Goal: Information Seeking & Learning: Learn about a topic

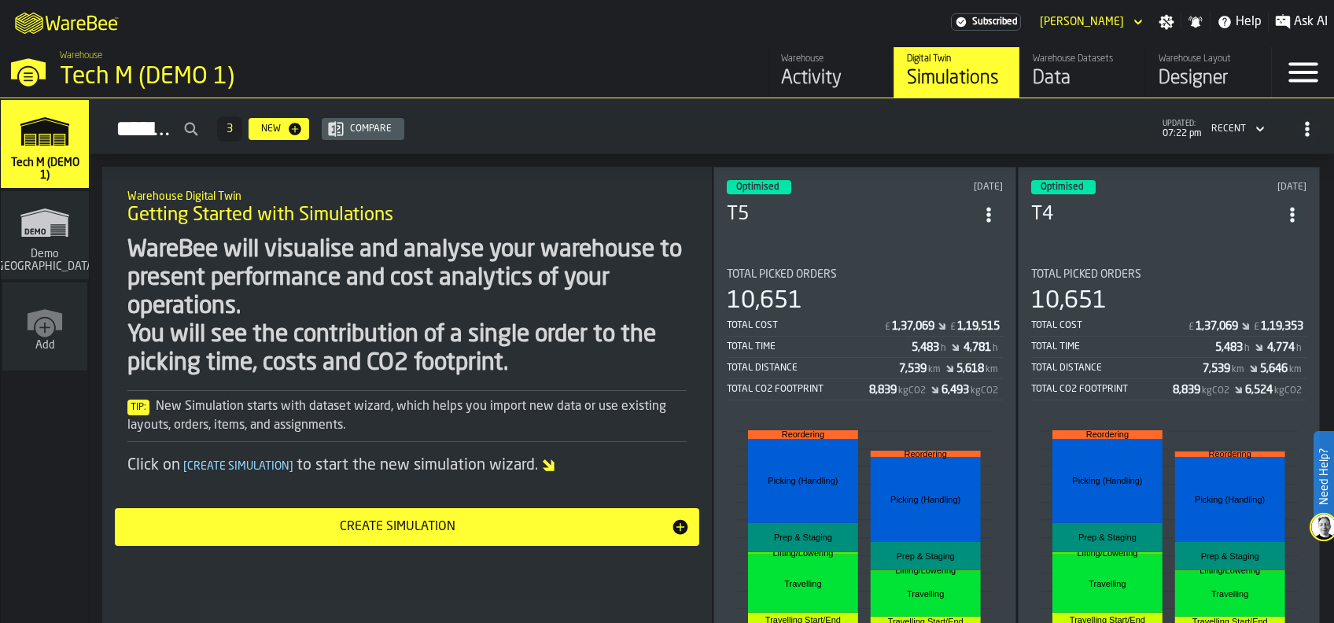
click at [902, 268] on div "Total Picked Orders" at bounding box center [865, 274] width 276 height 13
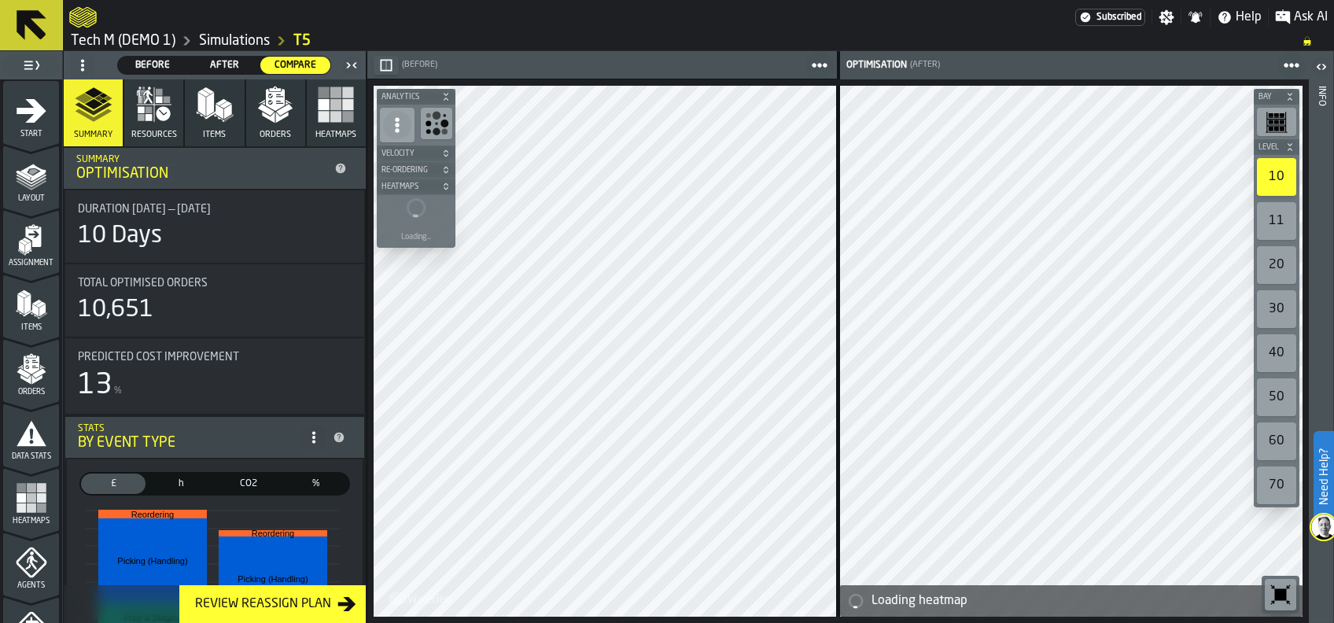
click at [304, 41] on link "T5" at bounding box center [301, 40] width 17 height 17
click at [305, 40] on link "T5" at bounding box center [301, 40] width 17 height 17
click at [304, 36] on link "T5" at bounding box center [301, 40] width 17 height 17
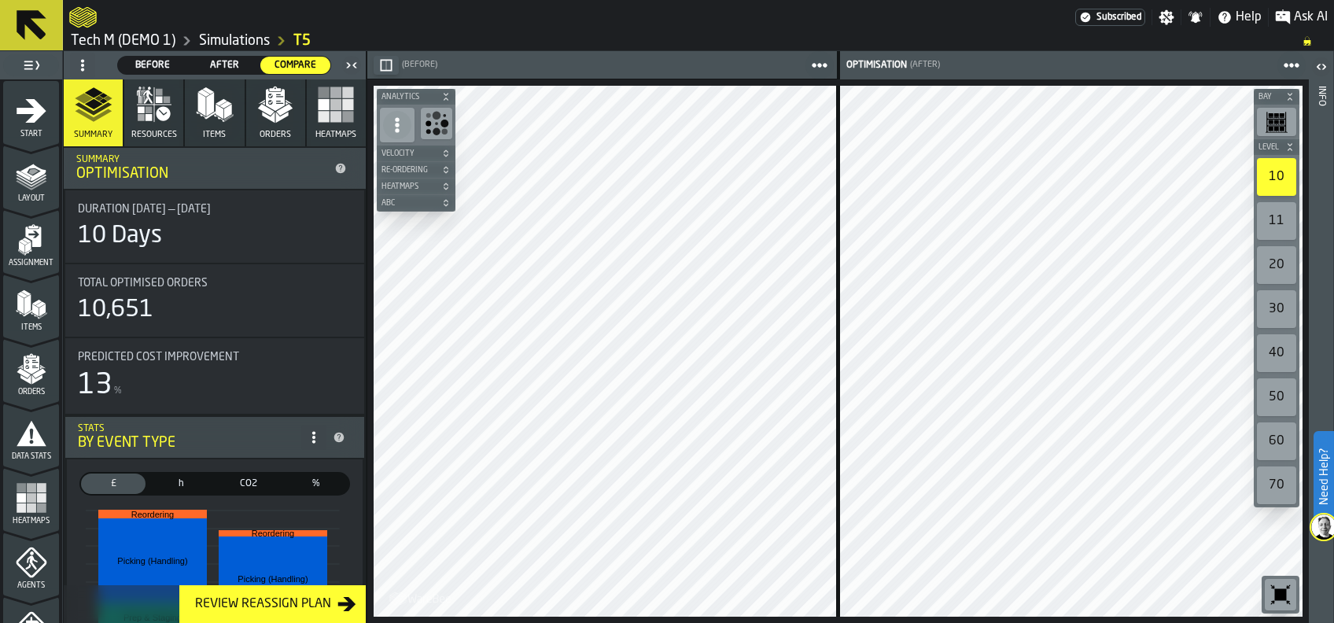
click at [303, 41] on link "T5" at bounding box center [301, 40] width 17 height 17
click at [138, 58] on span "Before" at bounding box center [152, 65] width 57 height 14
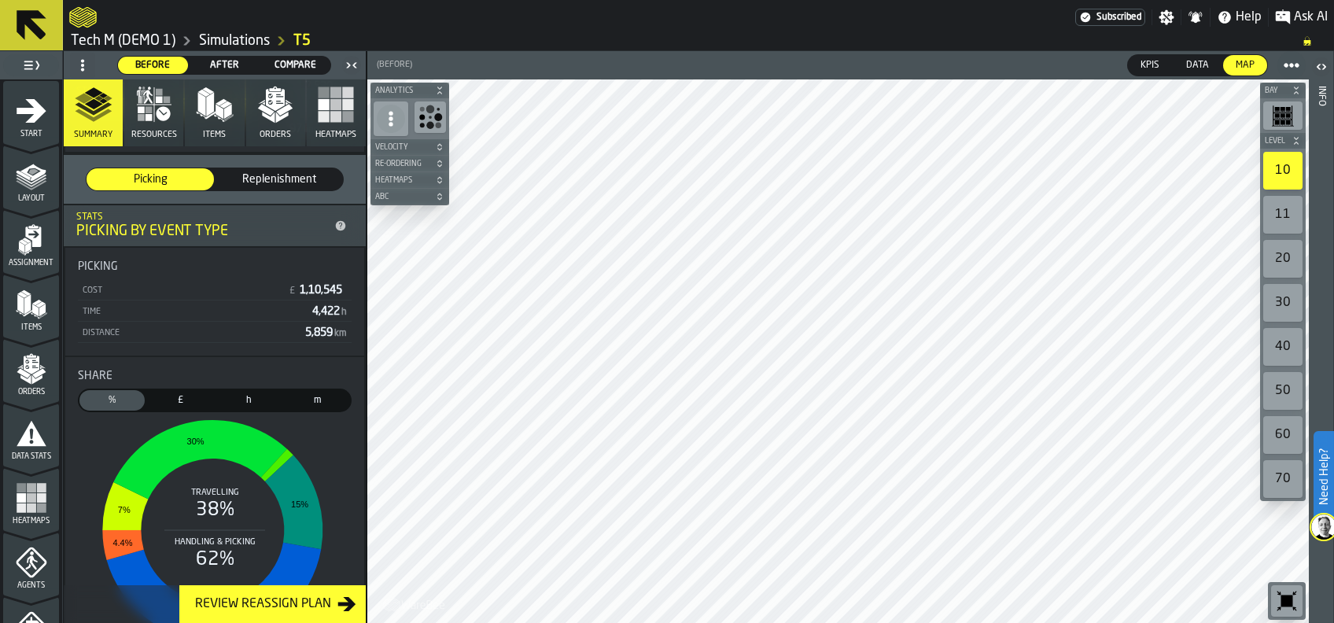
scroll to position [209, 0]
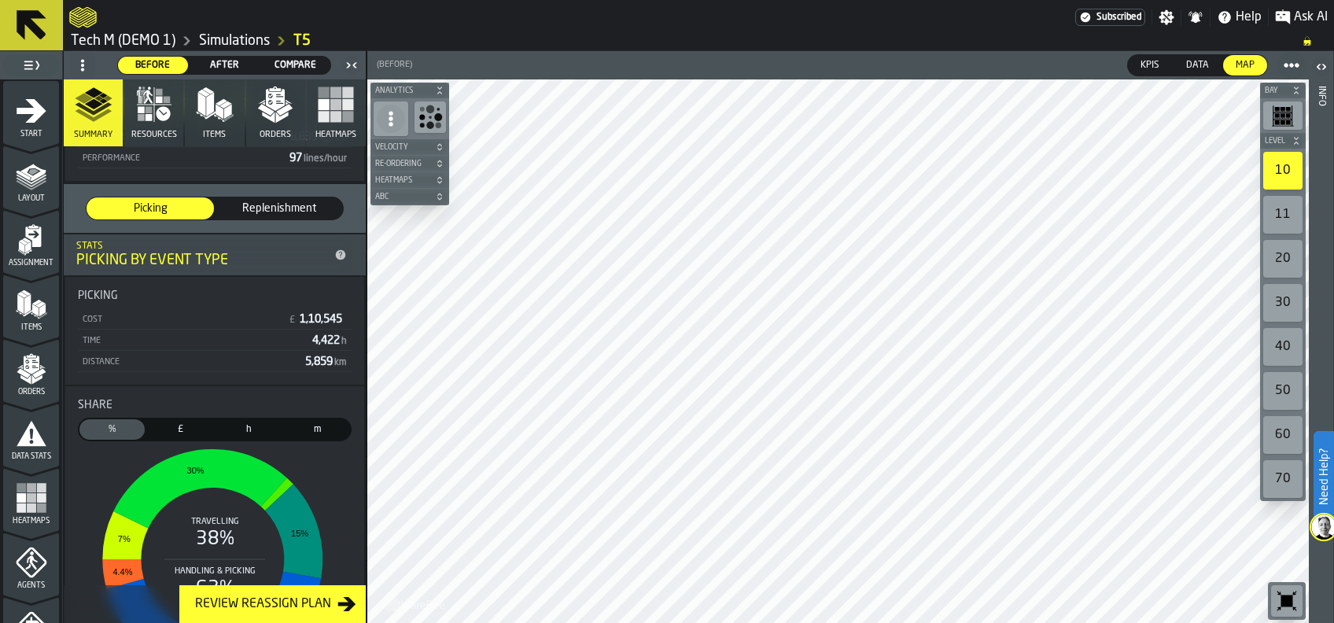
click at [235, 63] on span "After" at bounding box center [224, 65] width 57 height 14
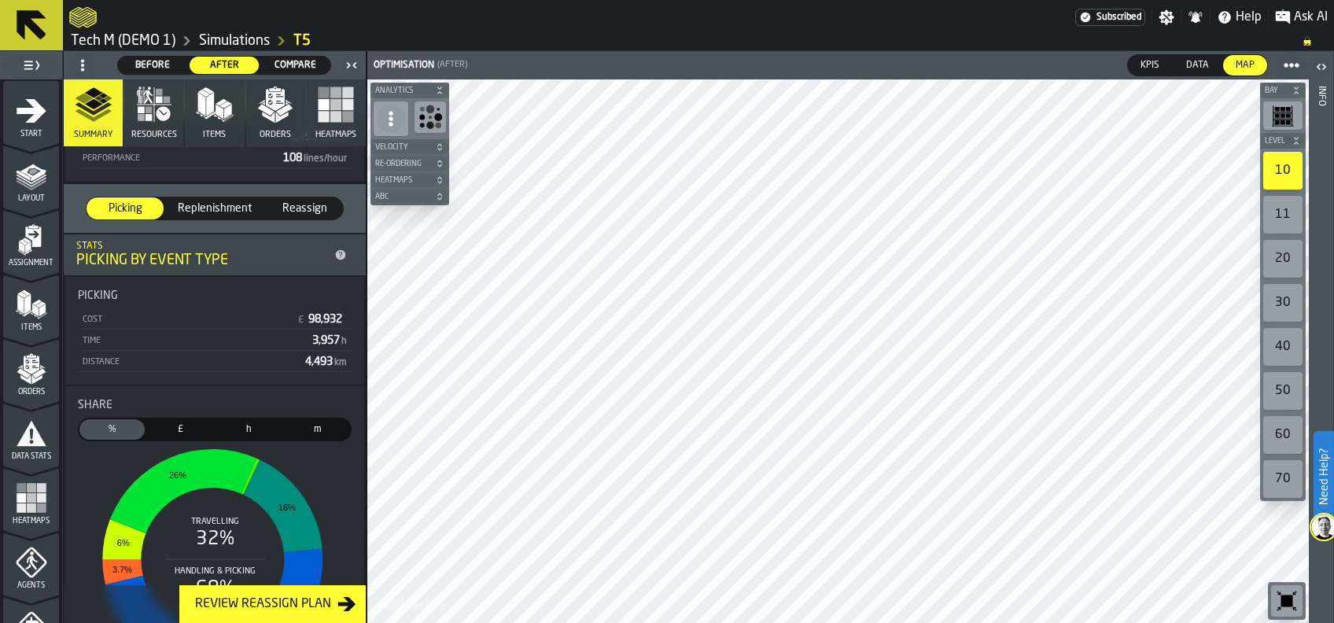
click at [151, 66] on span "Before" at bounding box center [152, 65] width 57 height 14
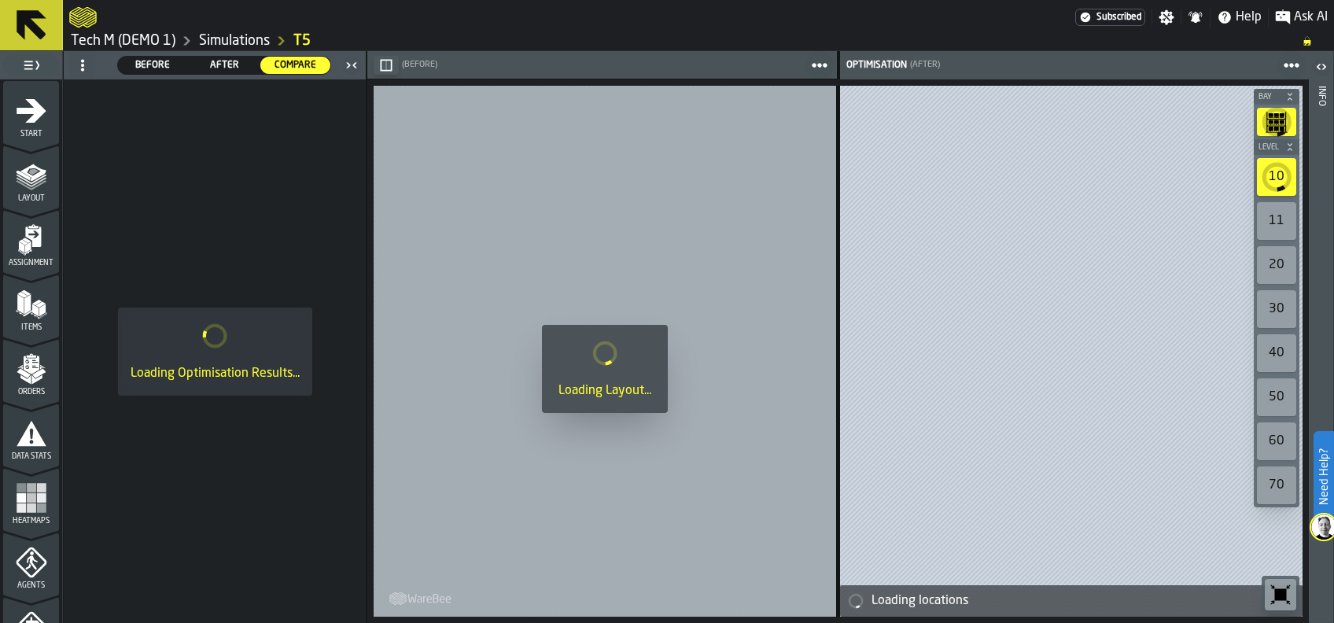
click at [153, 64] on span "Before" at bounding box center [152, 65] width 57 height 14
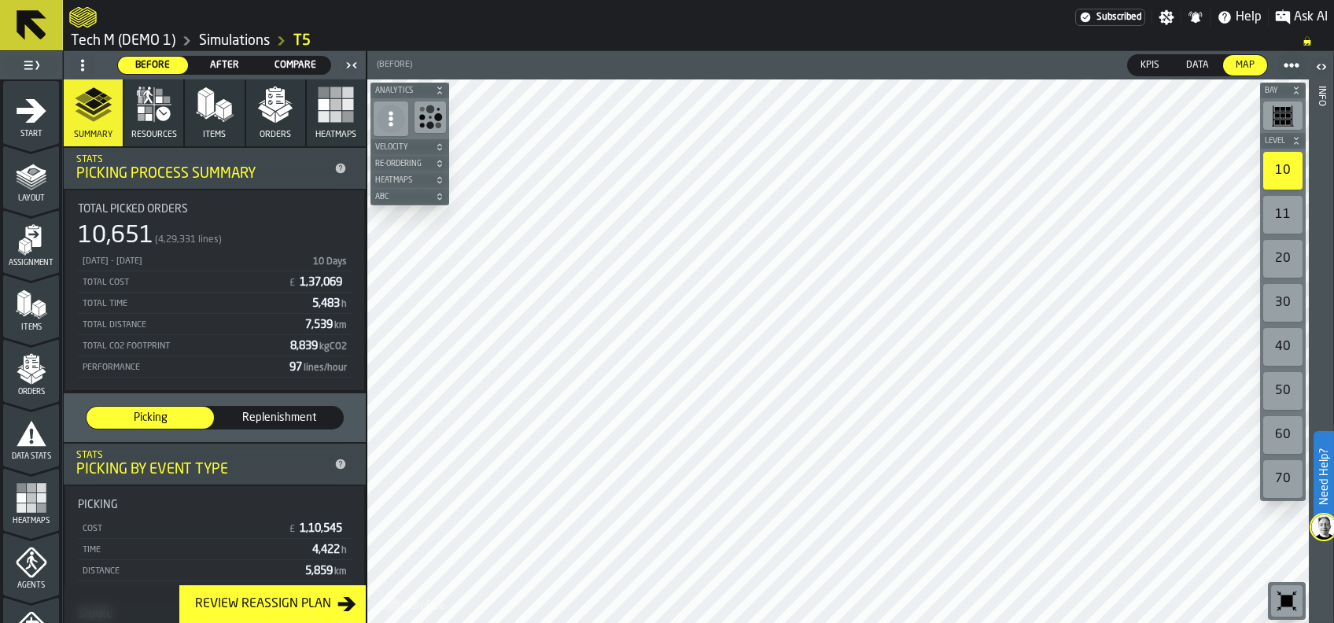
click at [332, 107] on rect "button" at bounding box center [335, 104] width 11 height 11
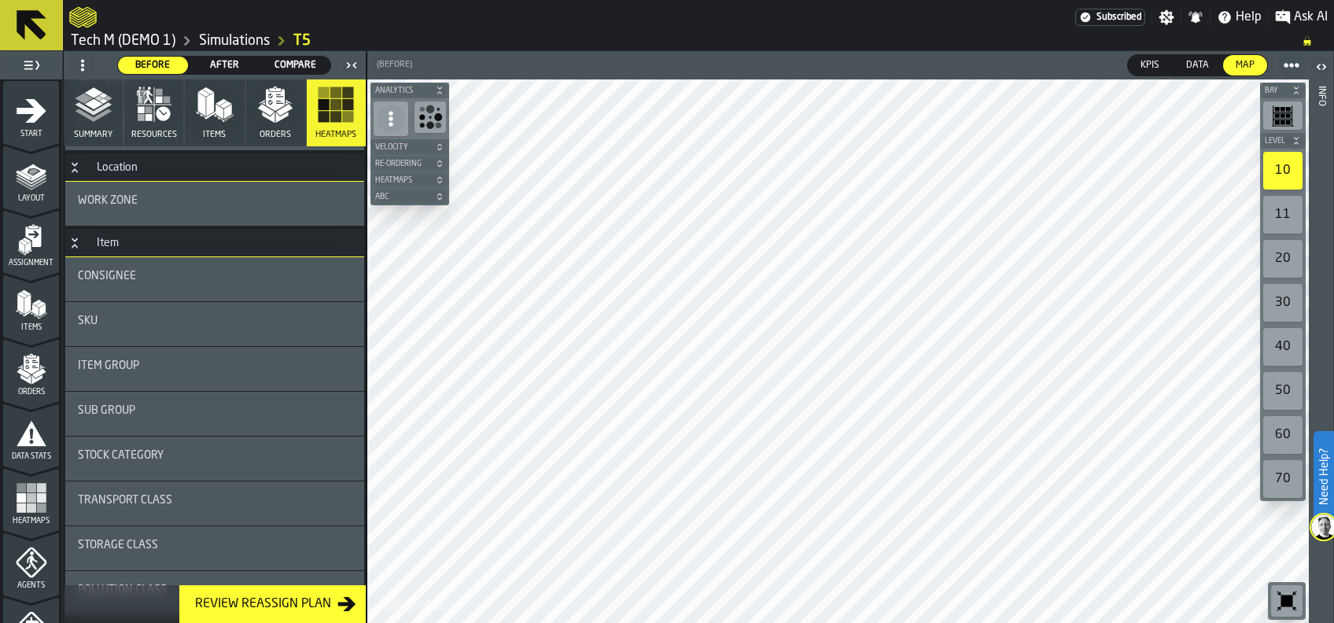
scroll to position [315, 0]
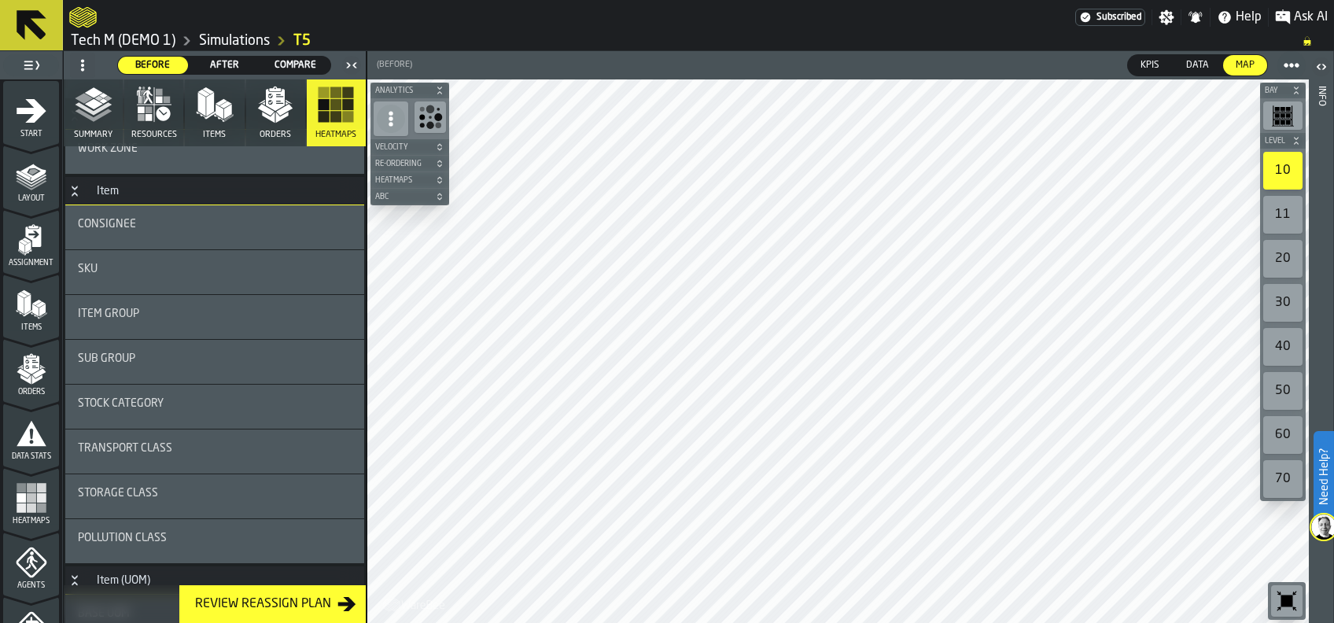
click at [120, 318] on span "Item Group" at bounding box center [108, 313] width 61 height 13
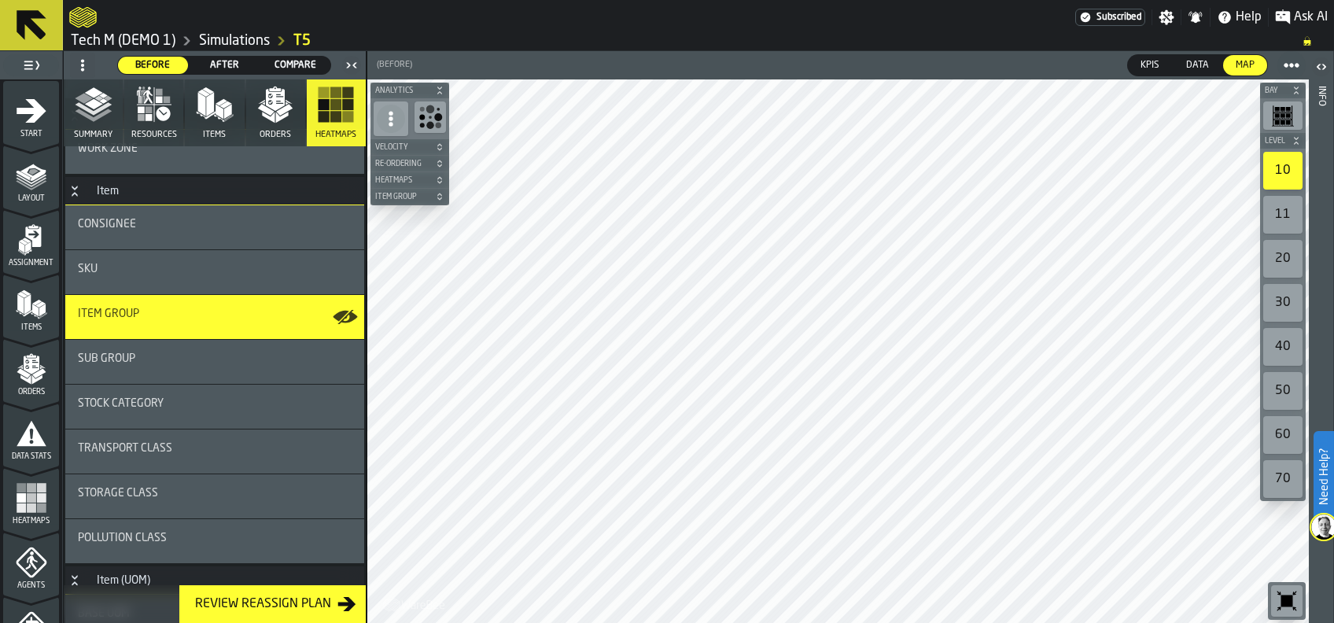
click at [211, 61] on span "After" at bounding box center [224, 65] width 57 height 14
click at [165, 63] on span "Before" at bounding box center [152, 65] width 57 height 14
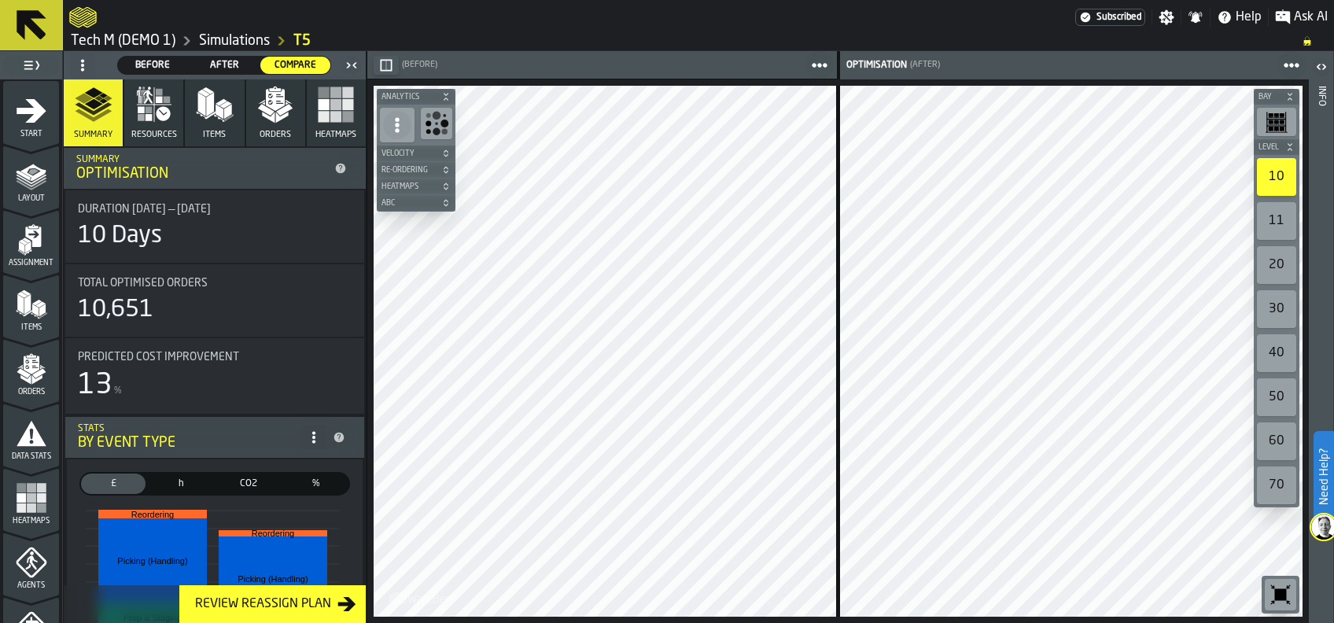
click at [229, 69] on span "After" at bounding box center [224, 65] width 57 height 14
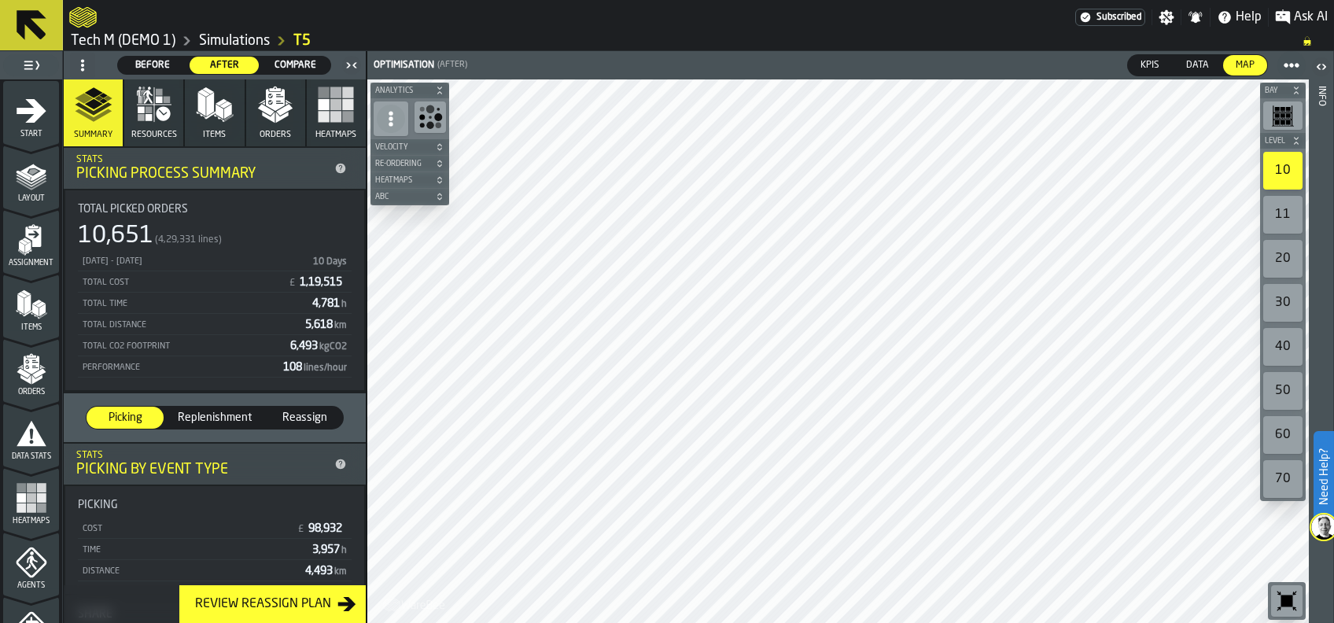
drag, startPoint x: 300, startPoint y: 58, endPoint x: 818, endPoint y: 0, distance: 521.5
click at [301, 58] on span "Compare" at bounding box center [295, 65] width 57 height 14
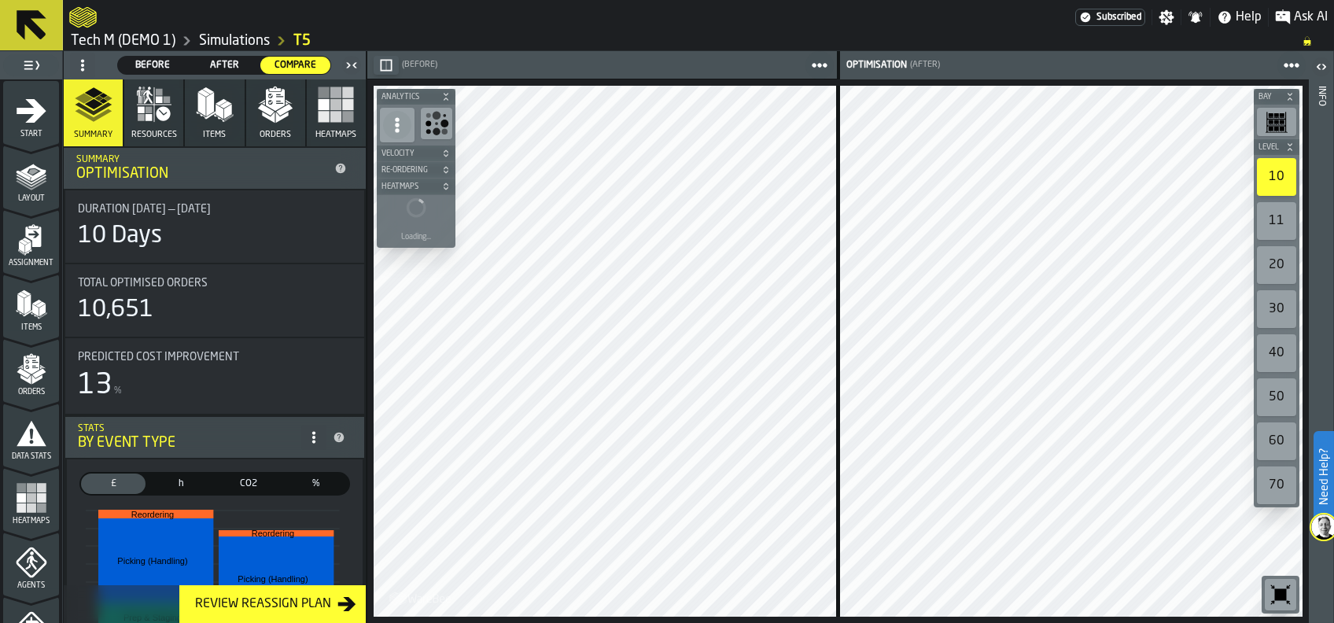
click at [259, 107] on polygon "button" at bounding box center [266, 110] width 17 height 12
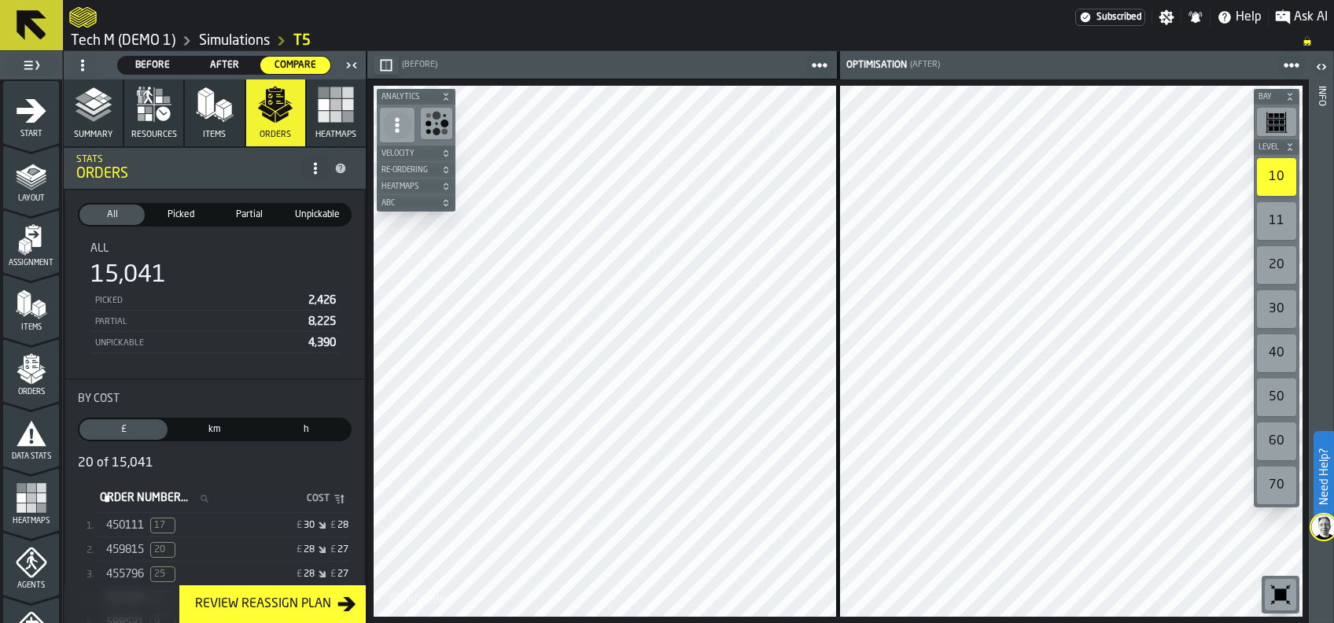
click at [110, 523] on span "450111" at bounding box center [125, 525] width 38 height 13
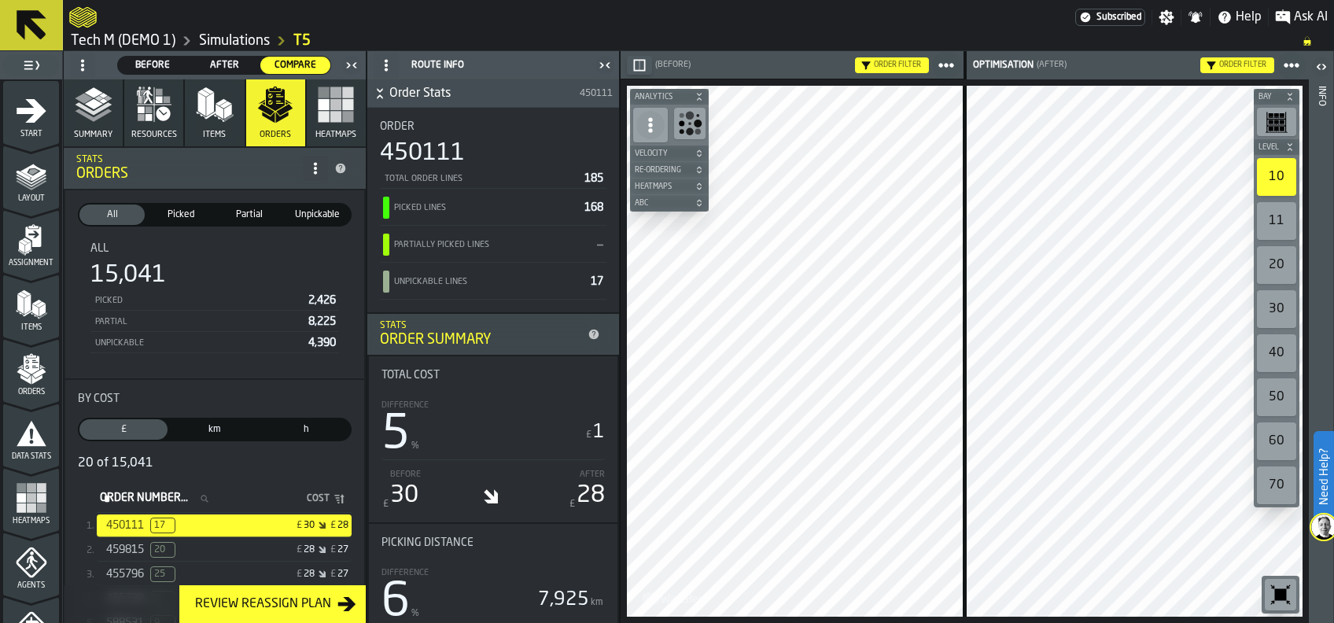
click at [230, 61] on span "After" at bounding box center [224, 65] width 57 height 14
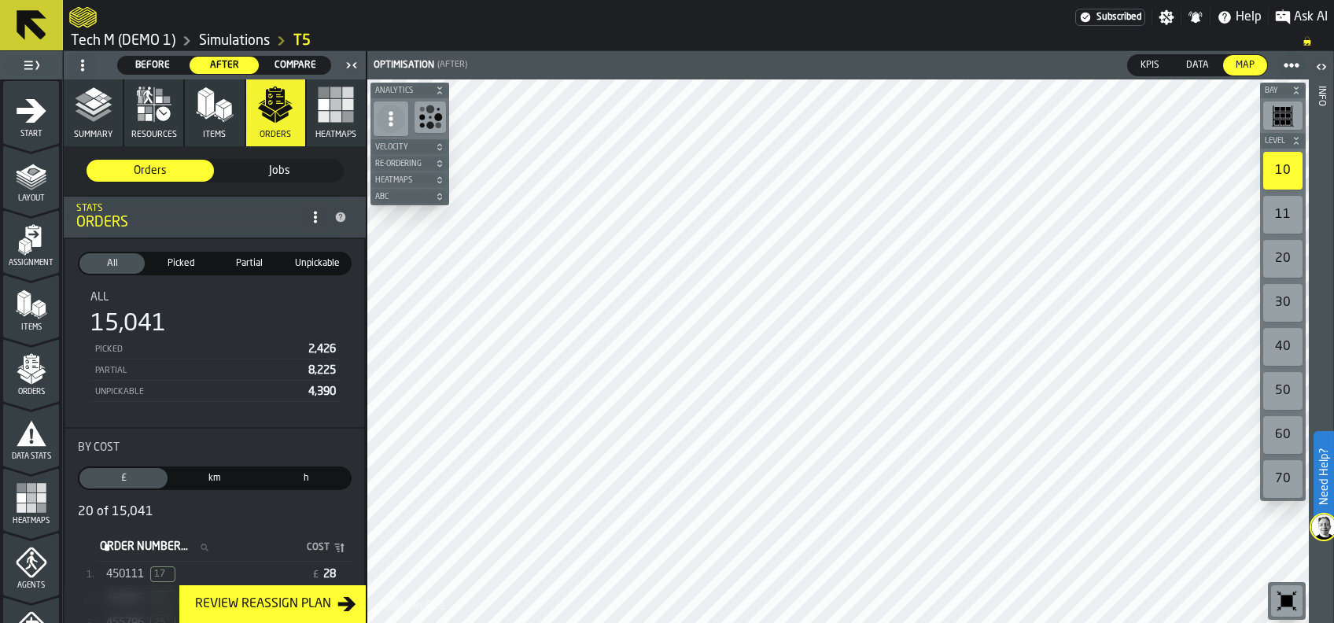
drag, startPoint x: 296, startPoint y: 61, endPoint x: 816, endPoint y: 48, distance: 520.7
click at [296, 61] on span "Compare" at bounding box center [295, 65] width 57 height 14
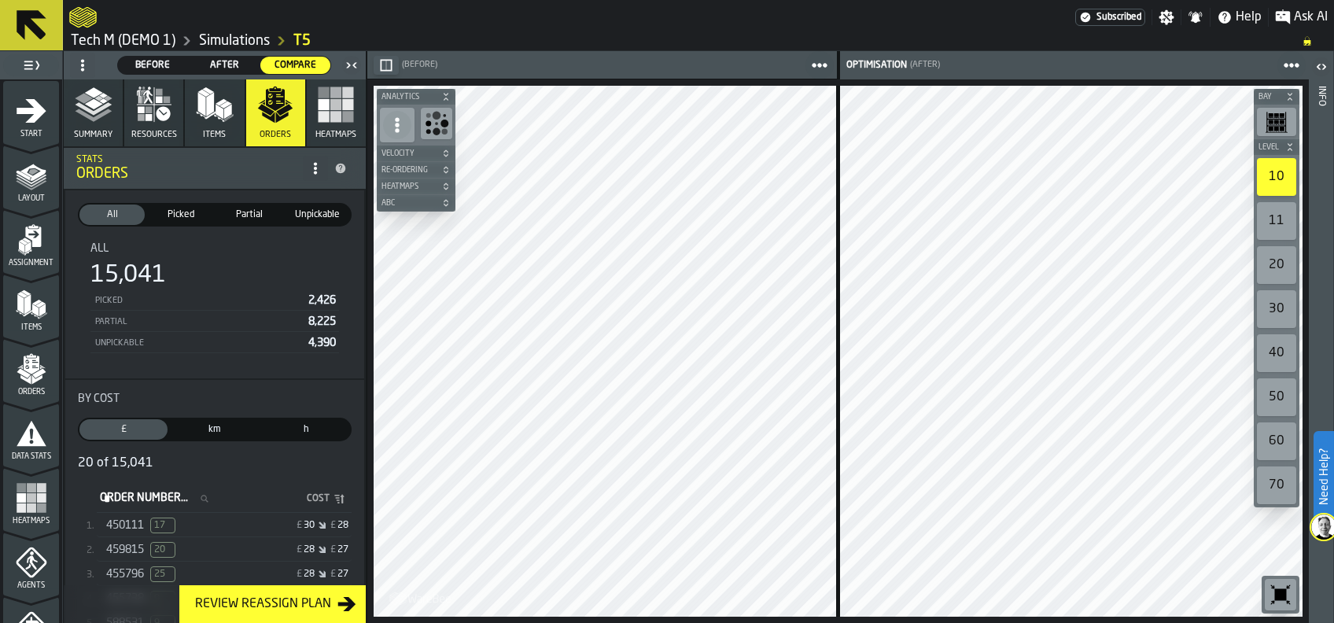
click at [116, 546] on span "459815" at bounding box center [125, 549] width 38 height 13
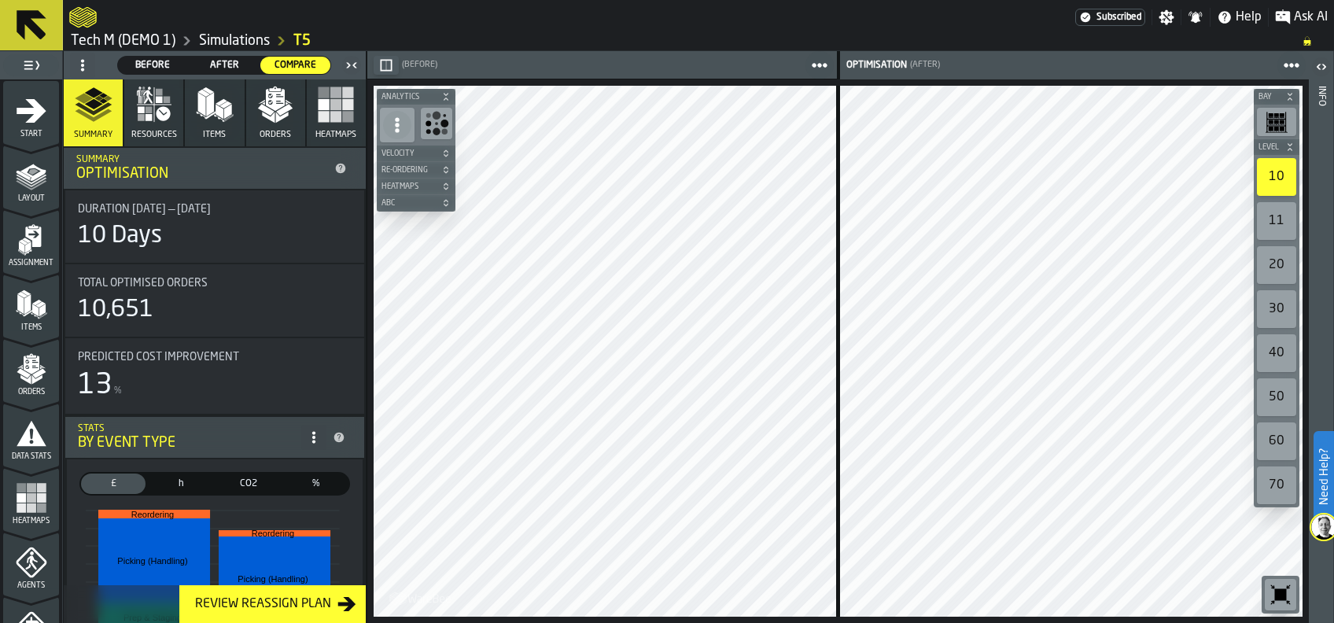
click at [138, 110] on icon "button" at bounding box center [141, 109] width 7 height 7
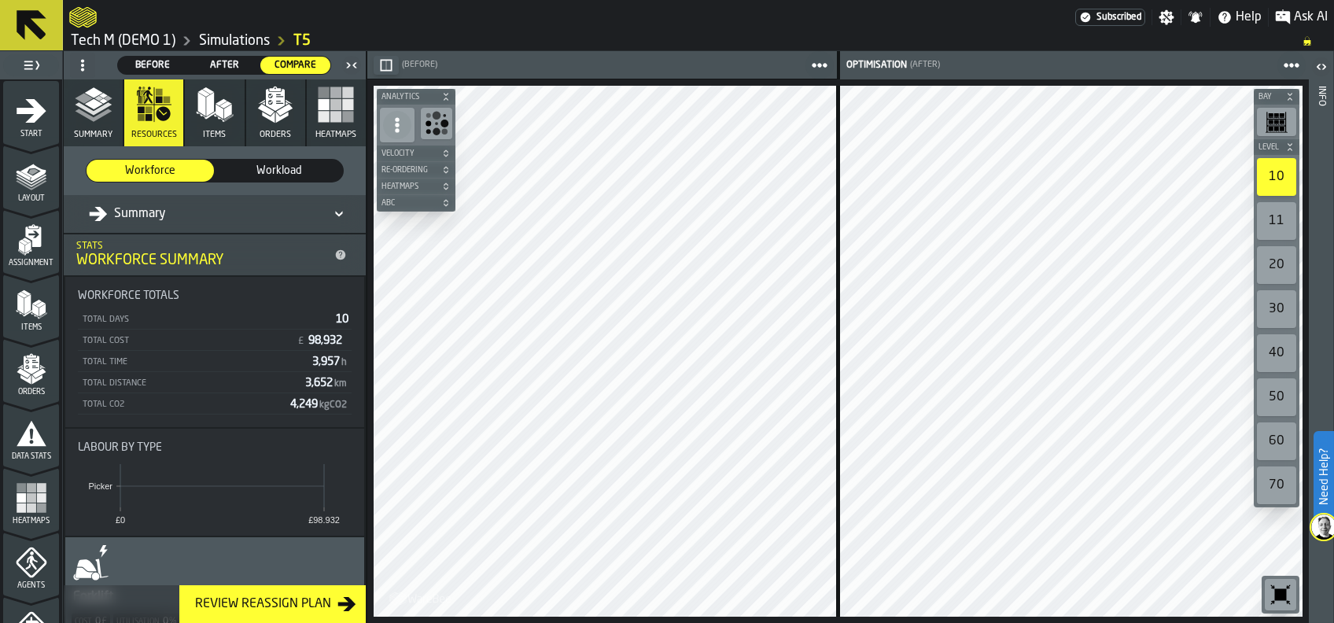
click at [154, 64] on span "Before" at bounding box center [152, 65] width 57 height 14
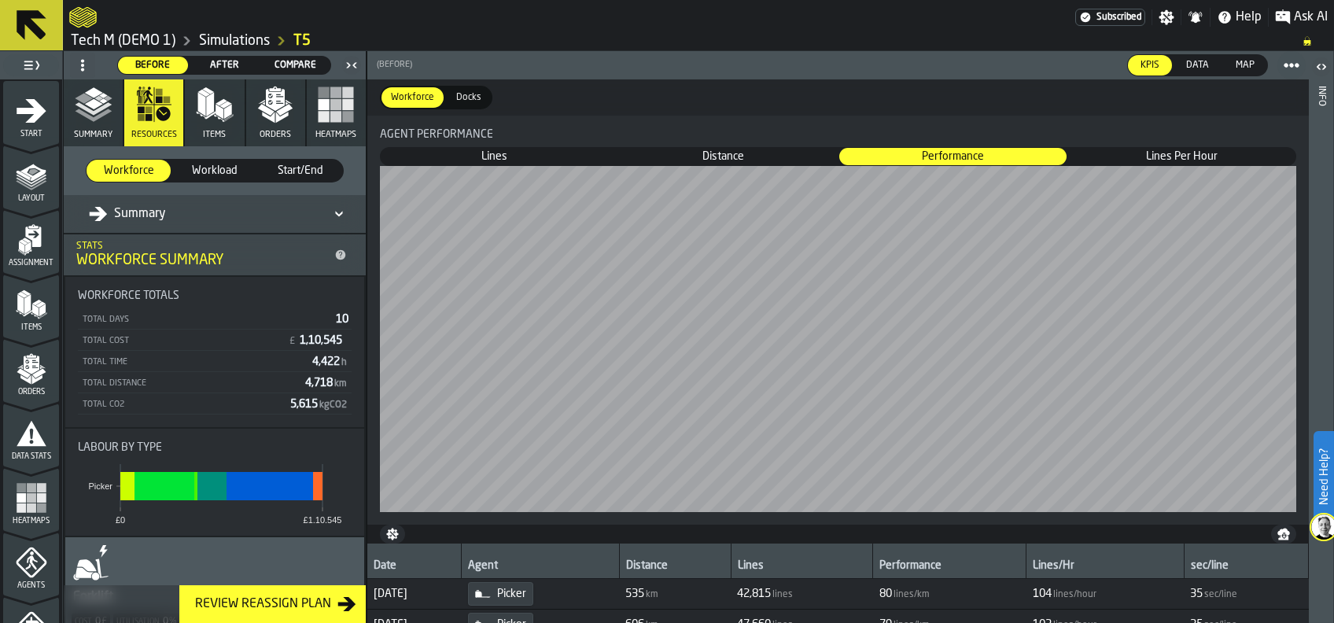
scroll to position [203, 0]
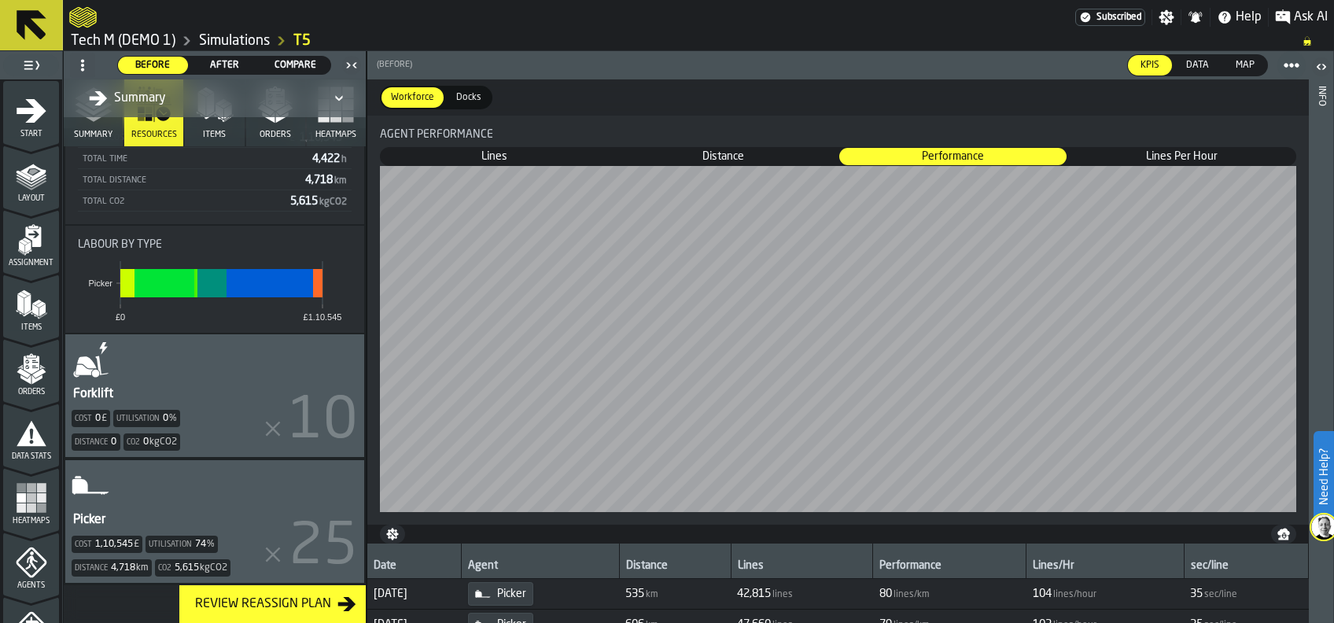
click at [176, 497] on div "Picker Cost 1,10,545 £ Utilisation 74 % Distance 4,718 km Co2 5,615 kgCO2" at bounding box center [214, 521] width 299 height 123
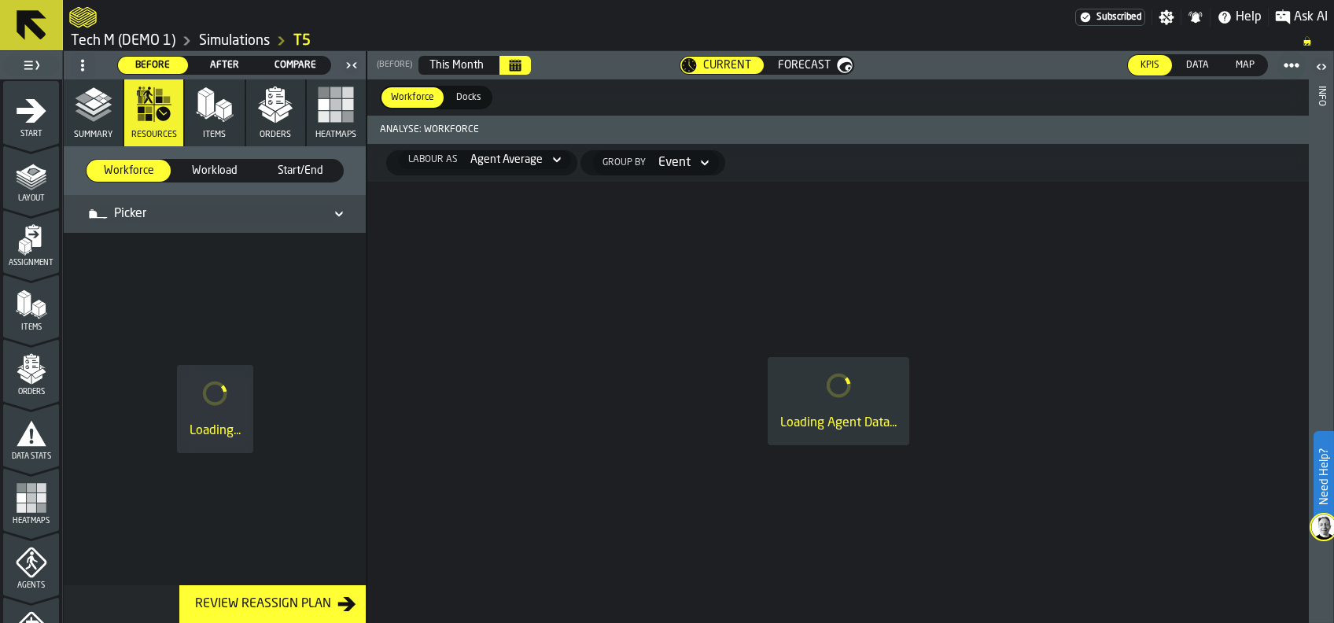
scroll to position [0, 0]
